Goal: Task Accomplishment & Management: Complete application form

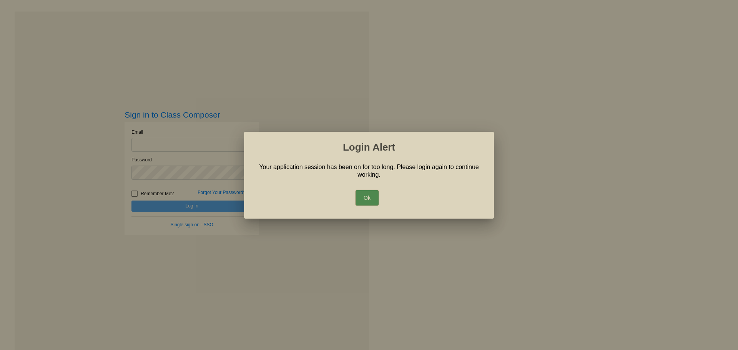
click at [368, 197] on button "Ok" at bounding box center [366, 197] width 23 height 15
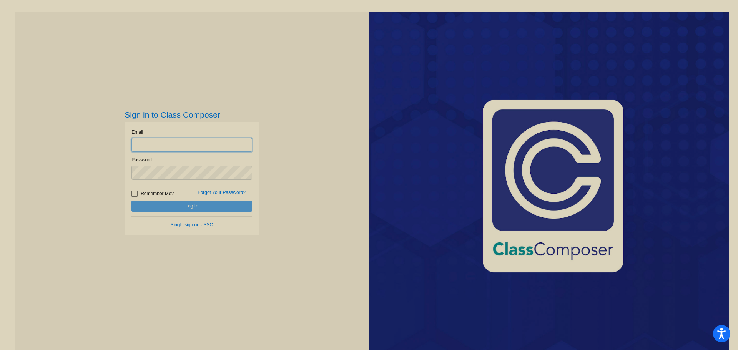
click at [207, 148] on input "email" at bounding box center [191, 145] width 121 height 14
type input "[EMAIL_ADDRESS][DOMAIN_NAME]"
click at [131, 201] on button "Log In" at bounding box center [191, 206] width 121 height 11
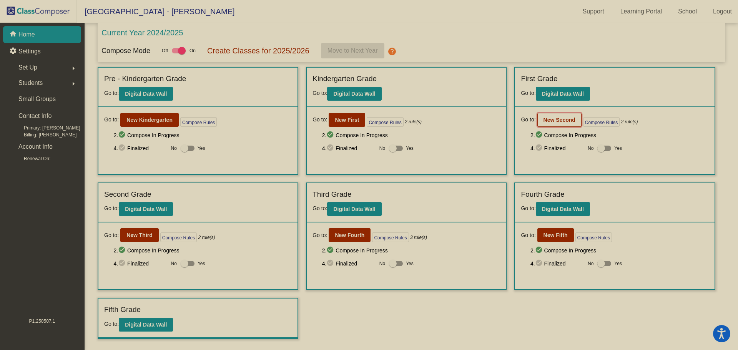
click at [559, 124] on button "New Second" at bounding box center [559, 120] width 44 height 14
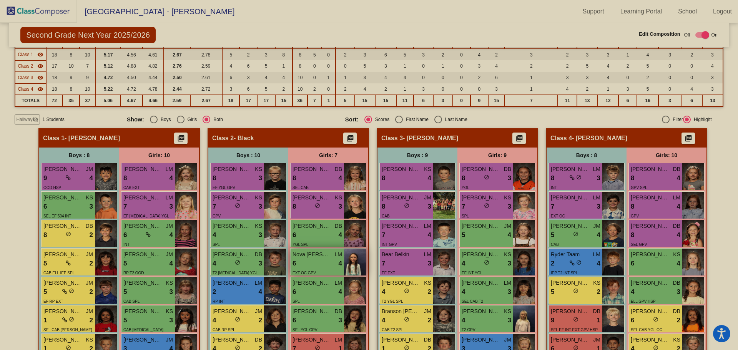
scroll to position [42, 0]
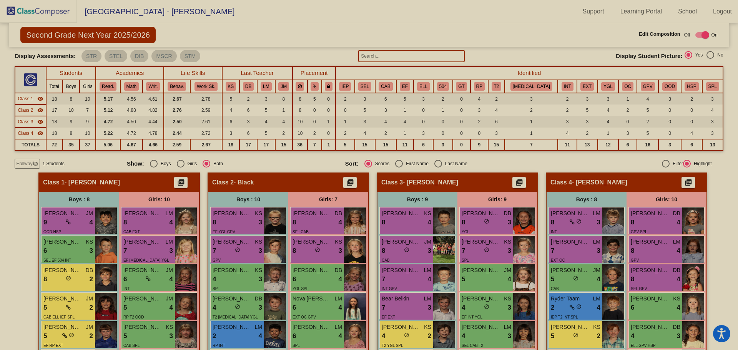
click at [24, 163] on span "Hallway" at bounding box center [24, 163] width 16 height 7
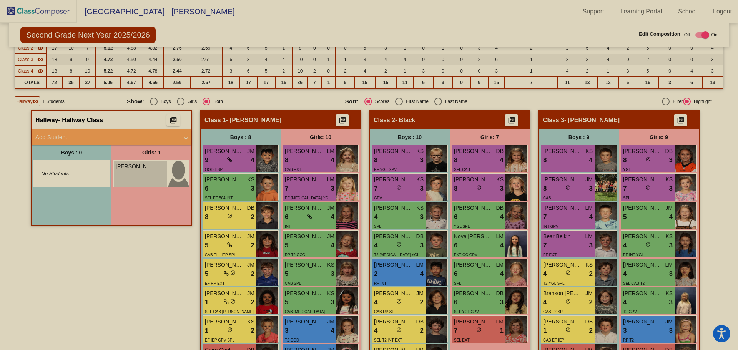
scroll to position [0, 0]
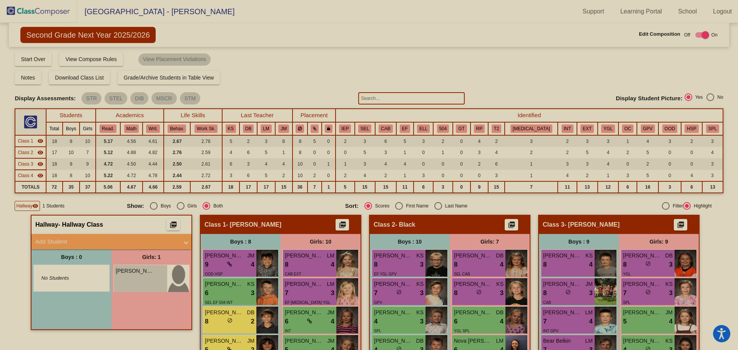
click at [28, 10] on img at bounding box center [38, 11] width 77 height 23
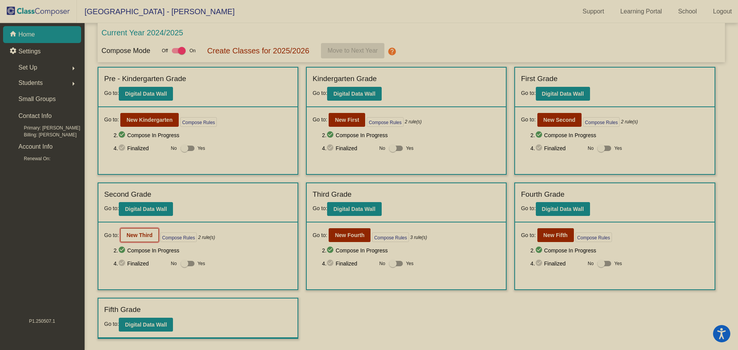
click at [139, 232] on button "New Third" at bounding box center [139, 235] width 38 height 14
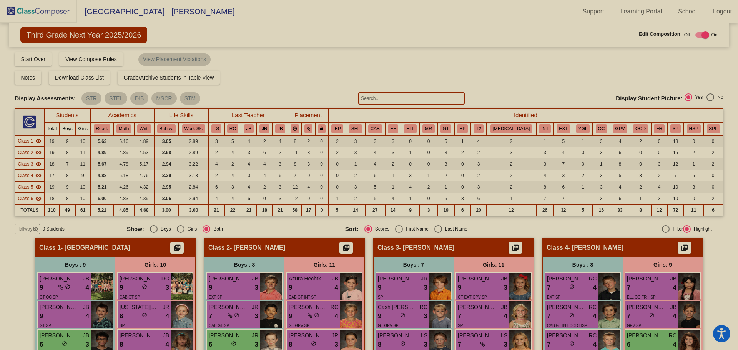
click at [382, 101] on input "text" at bounding box center [411, 98] width 106 height 12
click at [10, 18] on img at bounding box center [38, 11] width 77 height 23
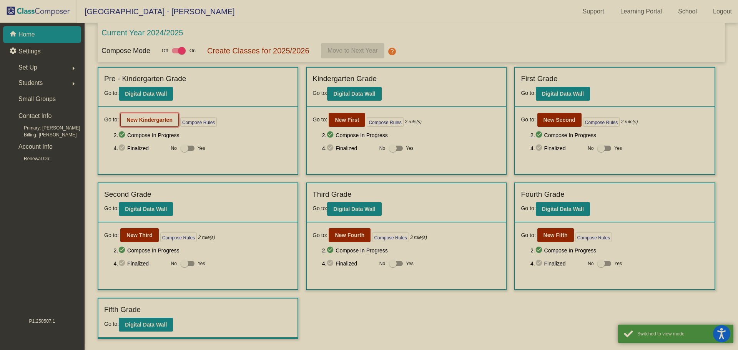
click at [142, 117] on b "New Kindergarten" at bounding box center [149, 120] width 46 height 6
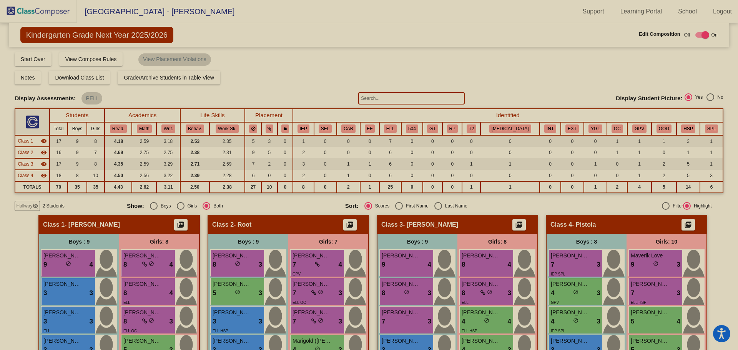
click at [395, 102] on input "text" at bounding box center [411, 98] width 106 height 12
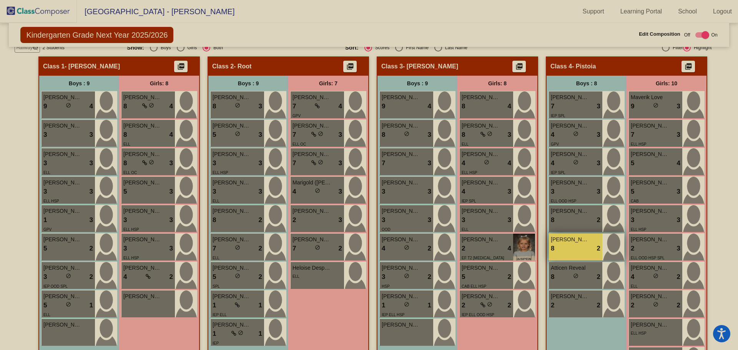
scroll to position [154, 0]
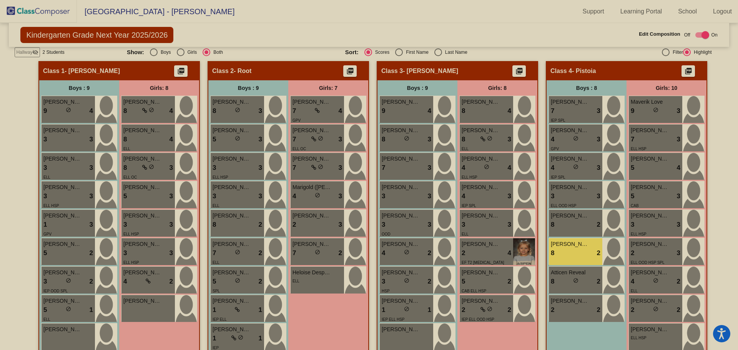
type input "uda"
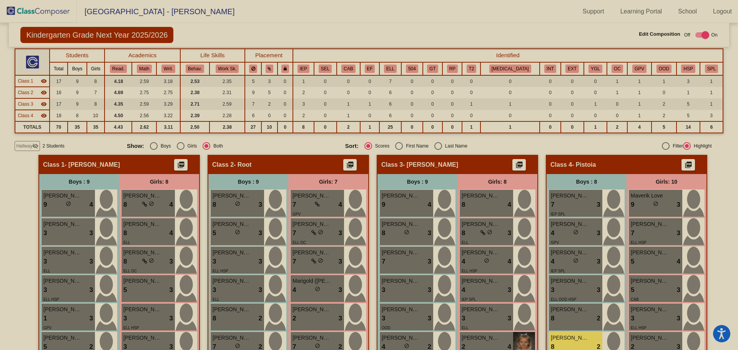
scroll to position [0, 0]
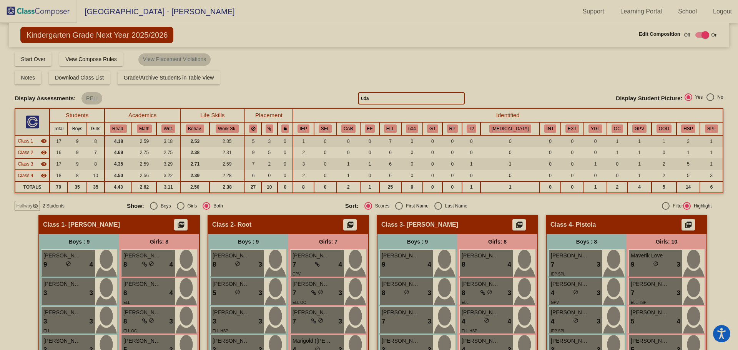
click at [33, 6] on img at bounding box center [38, 11] width 77 height 23
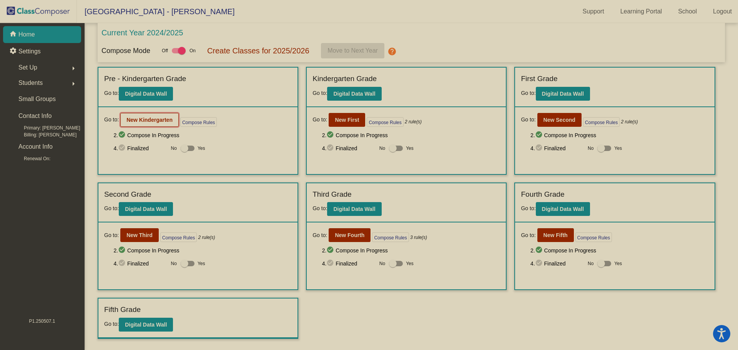
click at [139, 122] on b "New Kindergarten" at bounding box center [149, 120] width 46 height 6
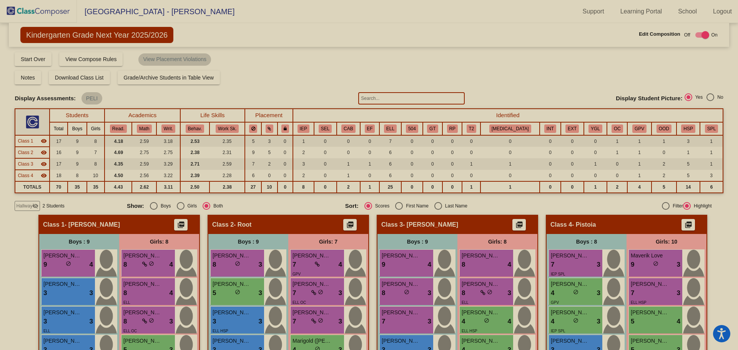
click at [51, 11] on img at bounding box center [38, 11] width 77 height 23
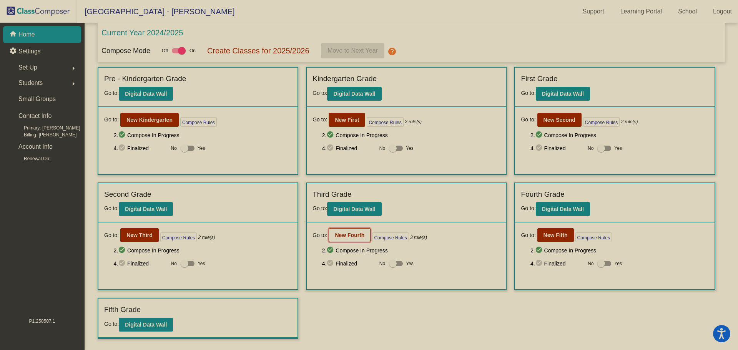
click at [345, 234] on b "New Fourth" at bounding box center [350, 235] width 30 height 6
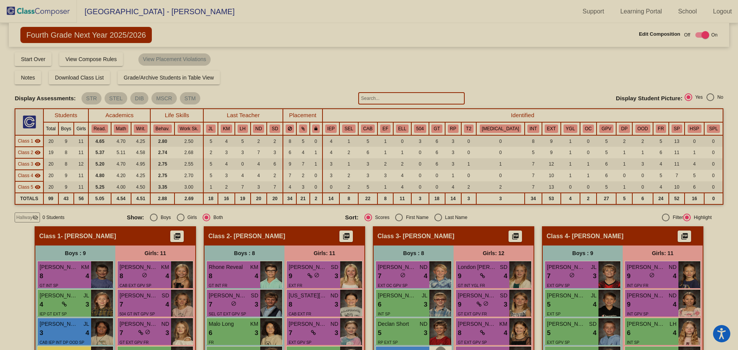
click at [26, 217] on span "Hallway" at bounding box center [24, 217] width 16 height 7
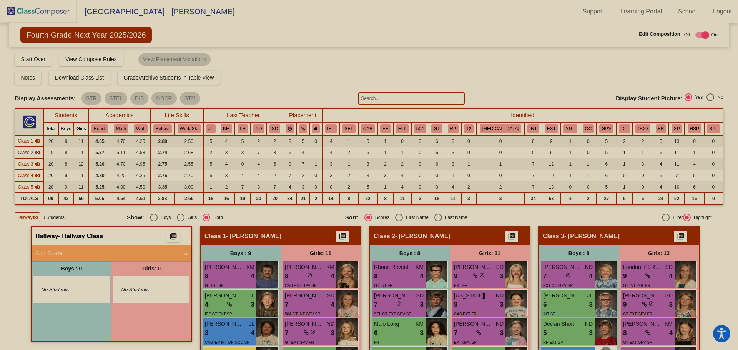
click at [53, 250] on mat-panel-title "Add Student" at bounding box center [106, 253] width 143 height 9
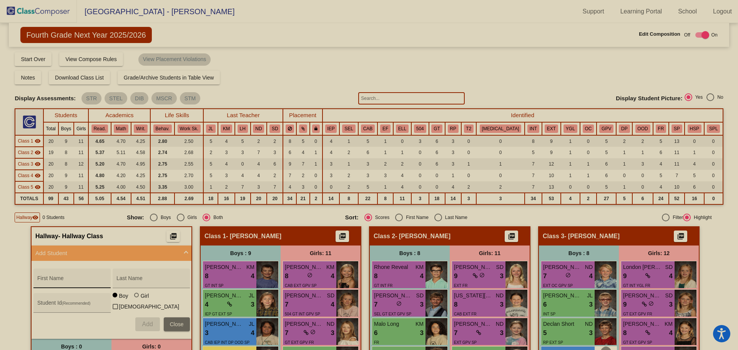
click at [64, 278] on input "First Name" at bounding box center [71, 281] width 69 height 6
type input "[PERSON_NAME]"
click at [145, 325] on span "Add" at bounding box center [147, 324] width 11 height 7
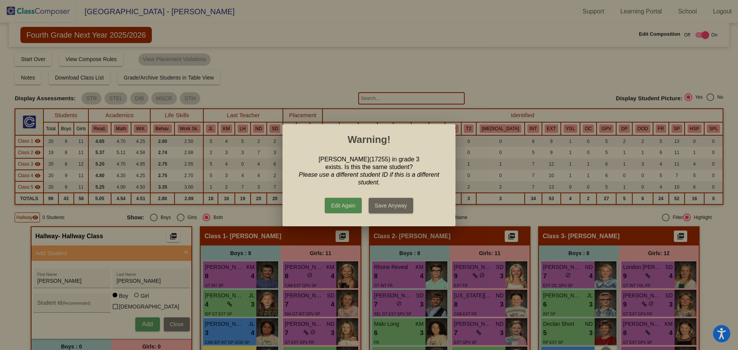
drag, startPoint x: 345, startPoint y: 203, endPoint x: 310, endPoint y: 214, distance: 36.5
click at [345, 203] on button "Edit Again" at bounding box center [343, 205] width 36 height 15
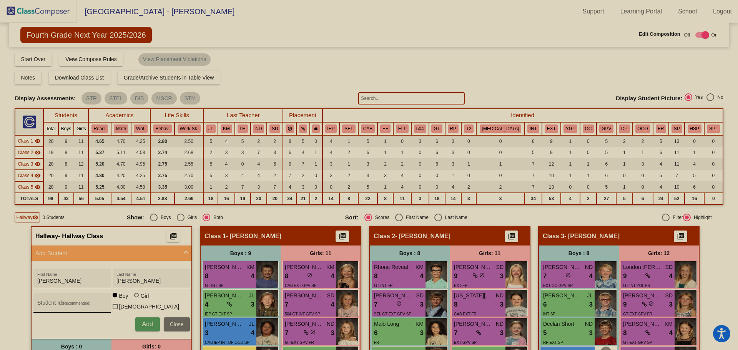
click at [64, 307] on input "Student Id (Recommended)" at bounding box center [71, 306] width 69 height 6
type input "17255"
click at [142, 322] on span "Add" at bounding box center [147, 324] width 11 height 7
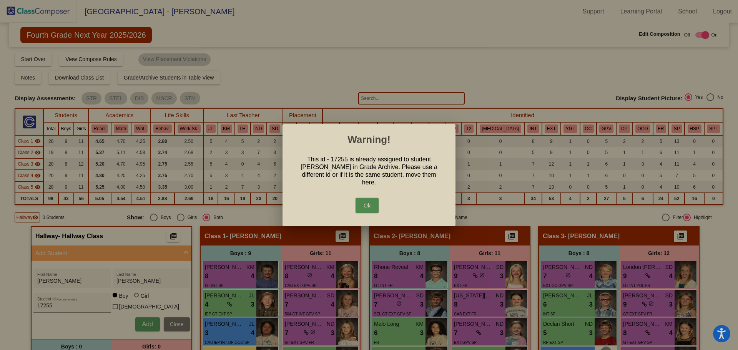
click at [371, 203] on button "Ok" at bounding box center [366, 205] width 23 height 15
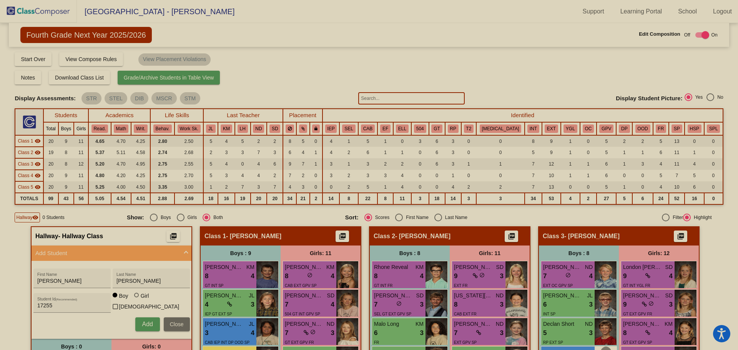
click at [191, 79] on span "Grade/Archive Students in Table View" at bounding box center [169, 78] width 90 height 6
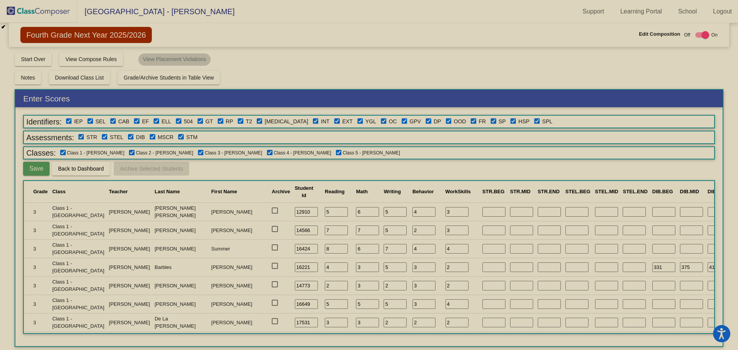
click at [81, 168] on span "Back to Dashboard" at bounding box center [81, 169] width 46 height 6
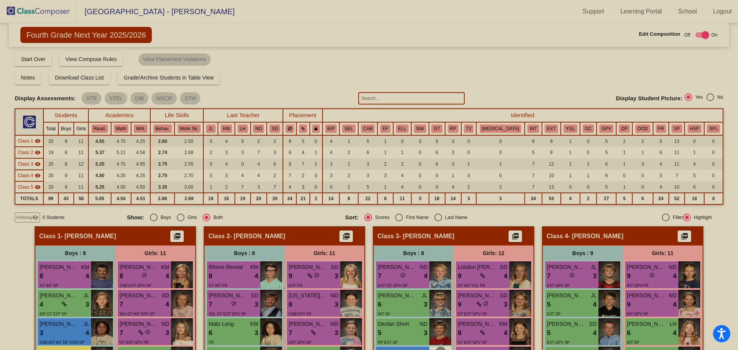
click at [377, 96] on input "text" at bounding box center [411, 98] width 106 height 12
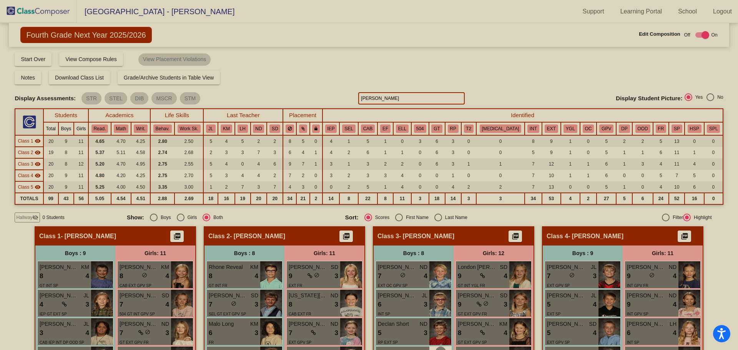
type input "ransom"
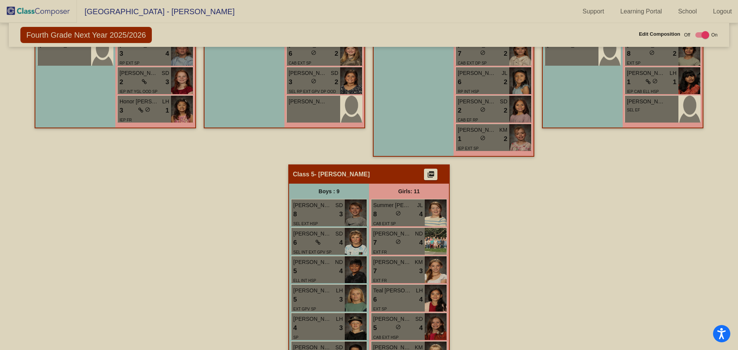
scroll to position [615, 0]
